Goal: Transaction & Acquisition: Purchase product/service

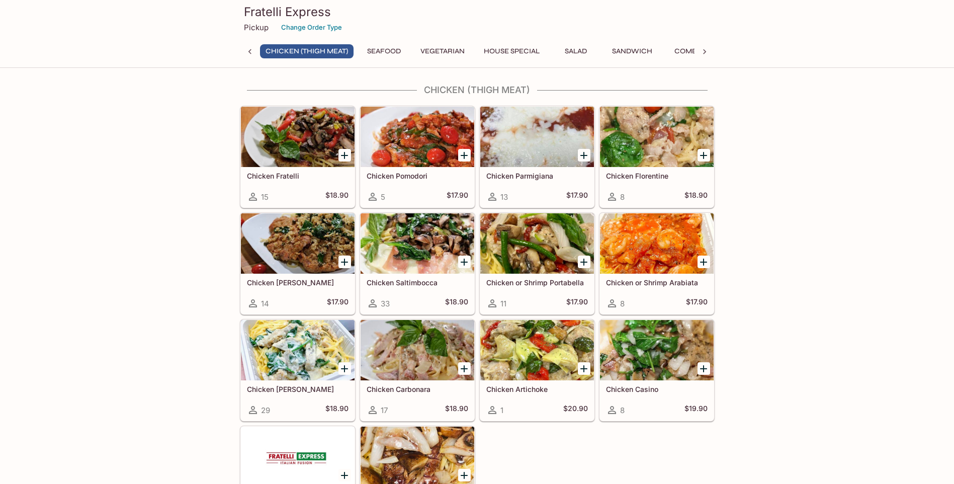
click at [637, 52] on button "Sandwich" at bounding box center [631, 51] width 51 height 14
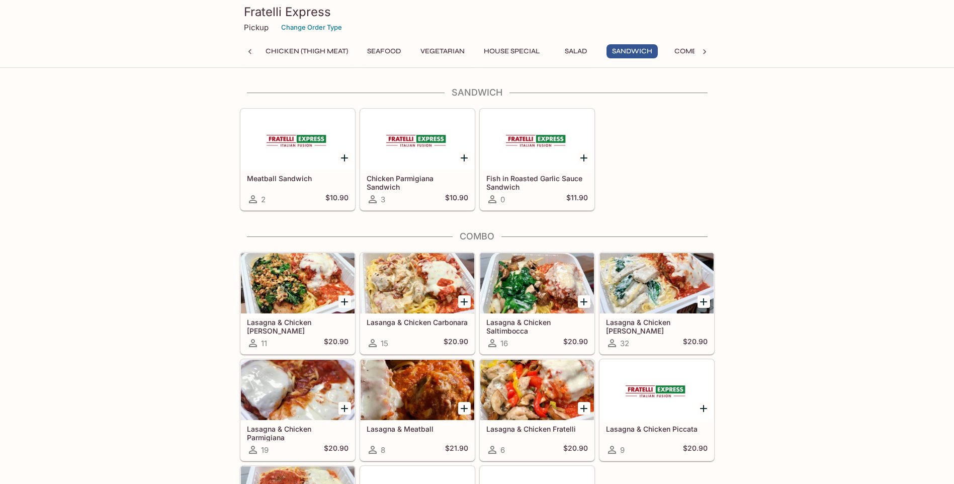
scroll to position [1464, 0]
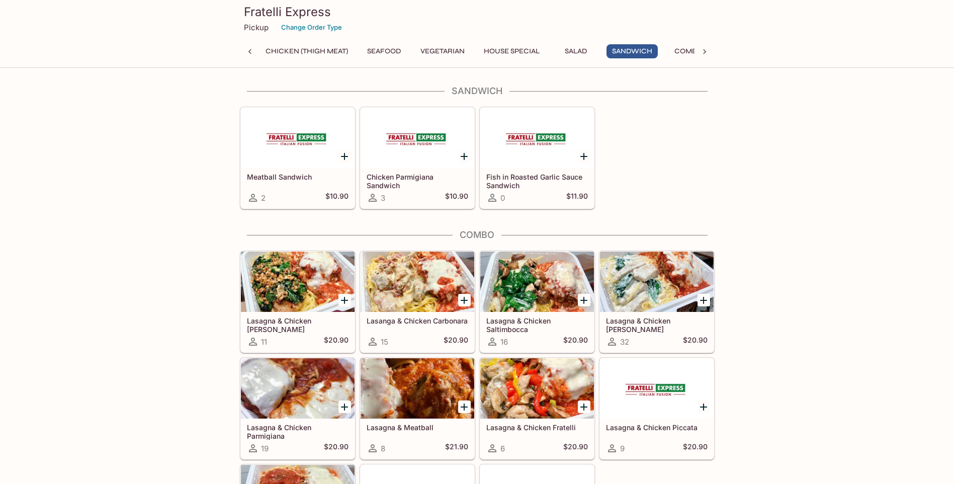
click at [584, 49] on button "Salad" at bounding box center [575, 51] width 45 height 14
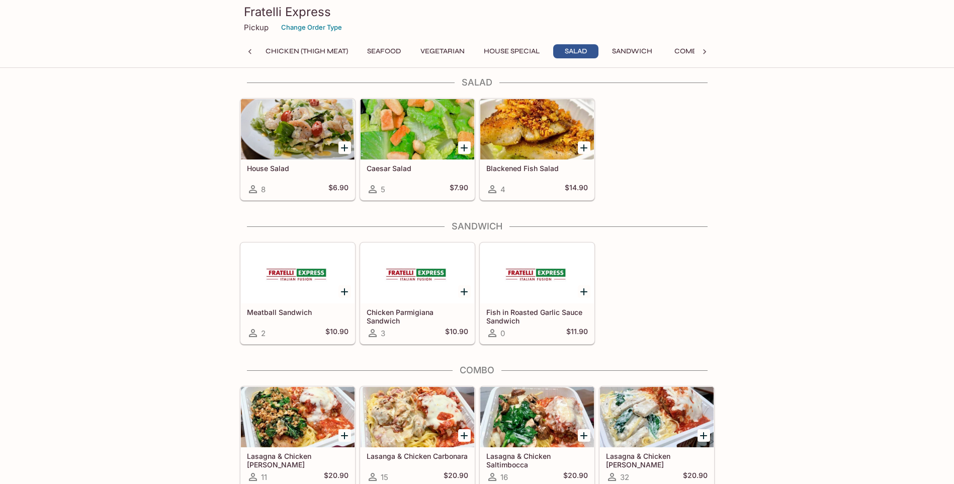
scroll to position [1320, 0]
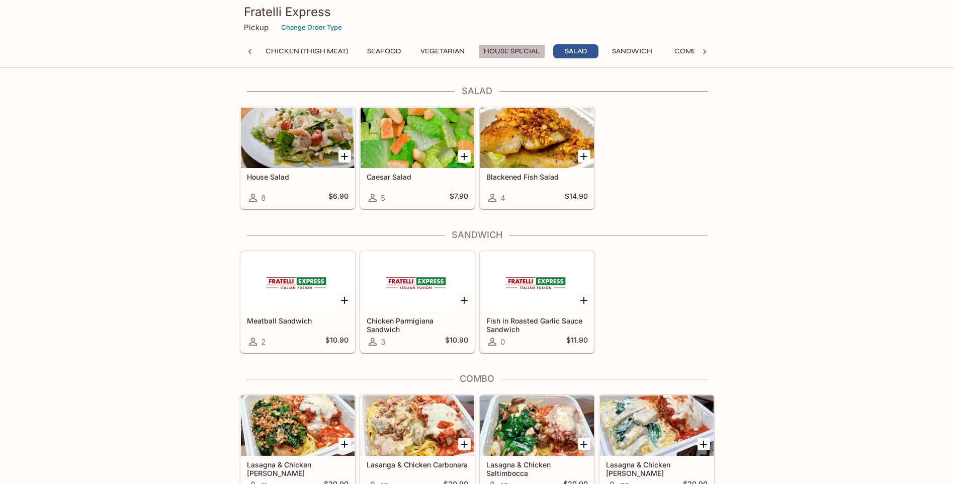
click at [512, 56] on button "House Special" at bounding box center [511, 51] width 67 height 14
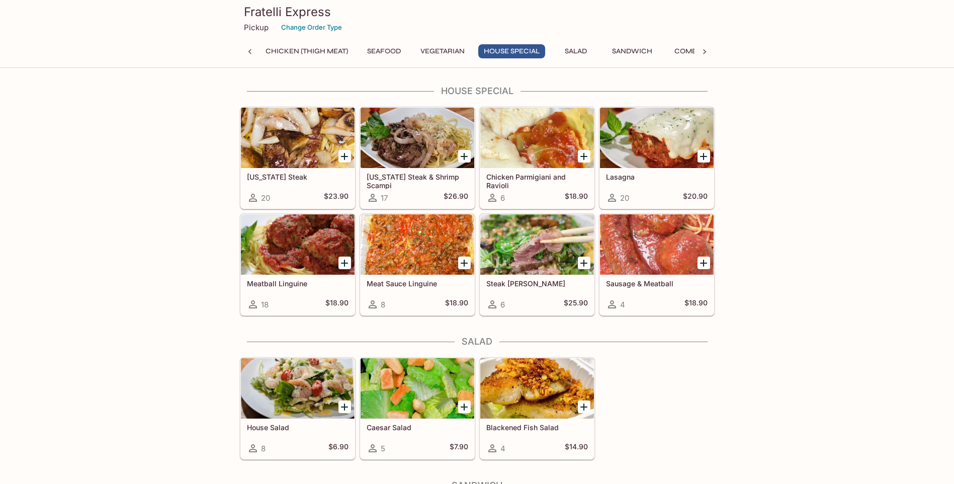
click at [440, 50] on button "Vegetarian" at bounding box center [442, 51] width 55 height 14
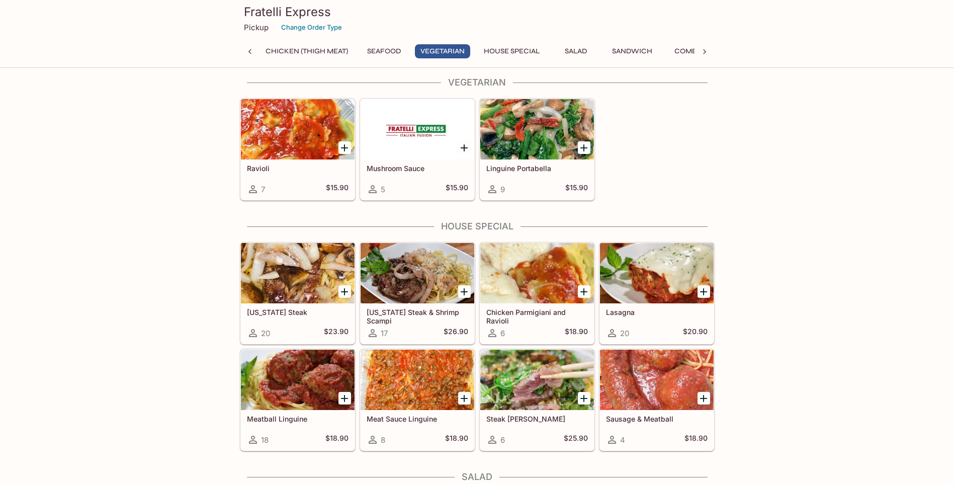
scroll to position [926, 0]
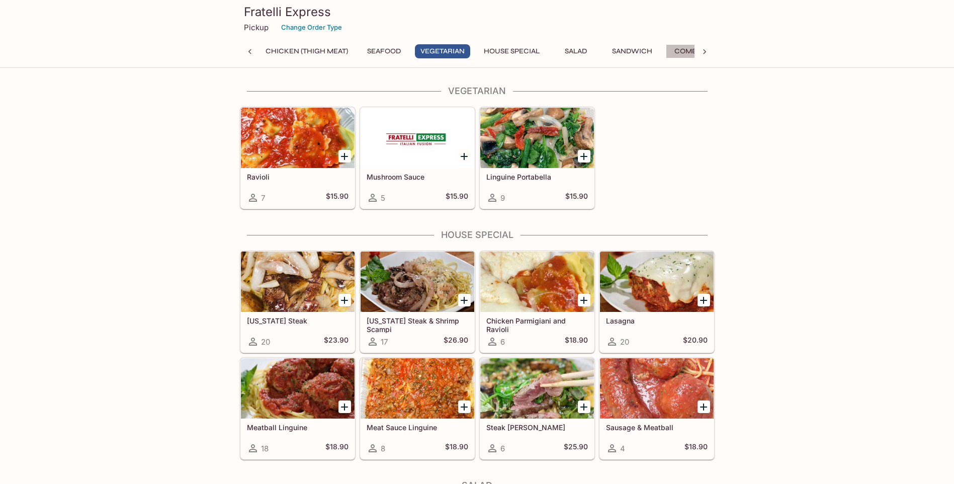
click at [673, 50] on button "Combo" at bounding box center [688, 51] width 45 height 14
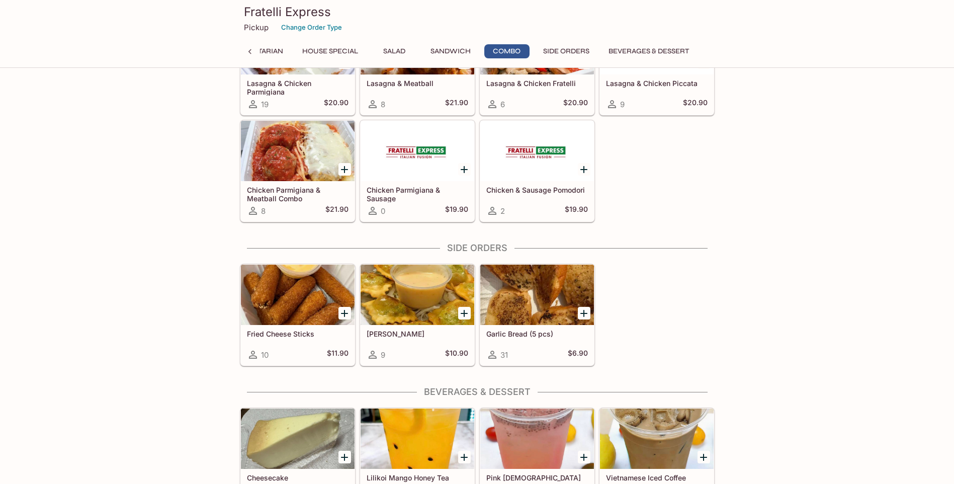
scroll to position [1607, 0]
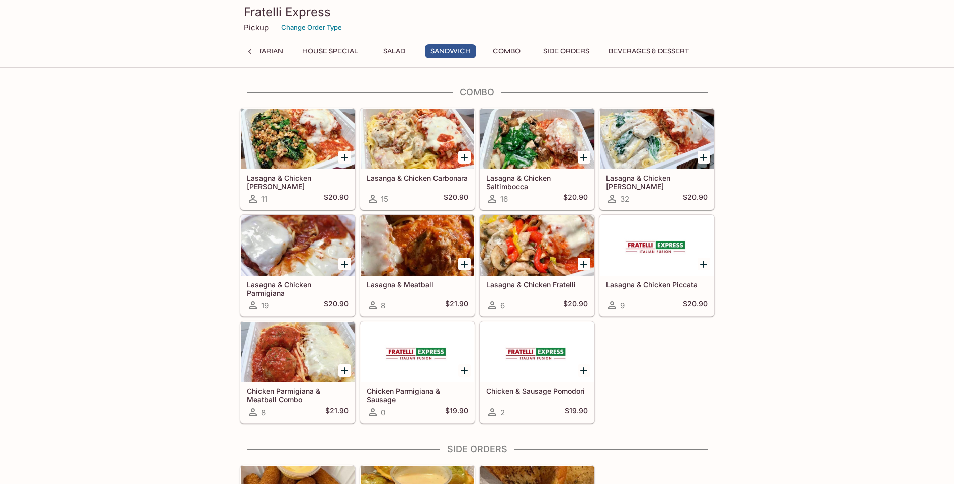
click at [250, 53] on icon at bounding box center [249, 51] width 3 height 5
click at [697, 50] on div at bounding box center [704, 51] width 20 height 15
click at [568, 42] on div "Fratelli Express Pickup Change Order Type Chicken (Thigh Meat) Seafood Vegetari…" at bounding box center [477, 32] width 483 height 64
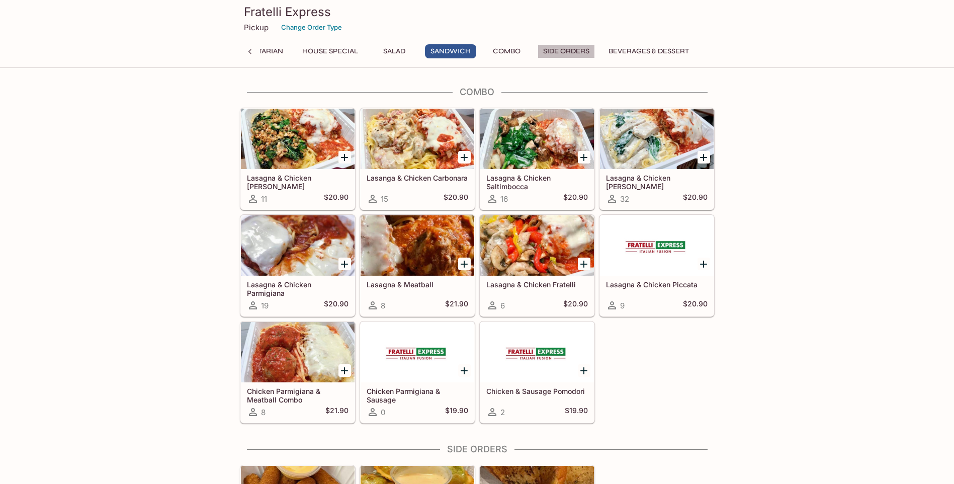
click at [573, 47] on button "Side Orders" at bounding box center [565, 51] width 57 height 14
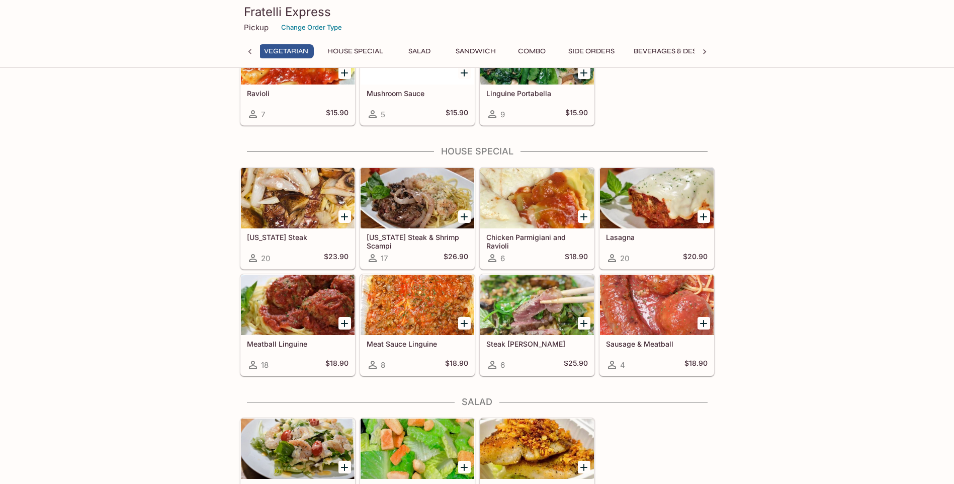
scroll to position [0, 159]
